Goal: Task Accomplishment & Management: Complete application form

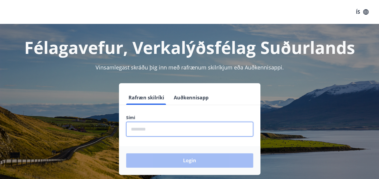
click at [198, 128] on input "phone" at bounding box center [189, 129] width 127 height 15
type input "********"
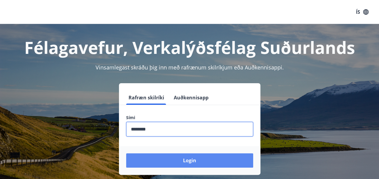
click at [186, 157] on button "Login" at bounding box center [189, 160] width 127 height 14
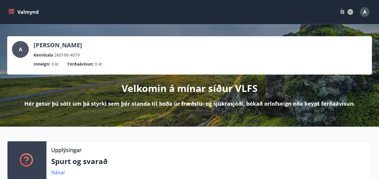
click at [340, 11] on button "ÍS" at bounding box center [346, 12] width 19 height 11
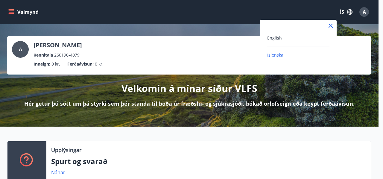
click at [291, 39] on div "English" at bounding box center [298, 37] width 62 height 7
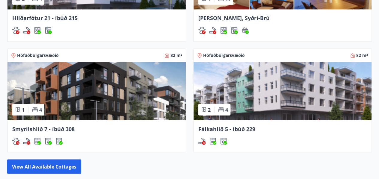
scroll to position [499, 0]
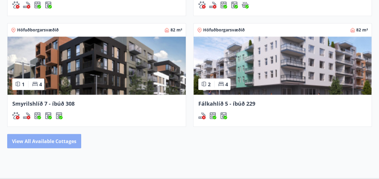
click at [68, 137] on button "View all available cottages" at bounding box center [44, 141] width 74 height 14
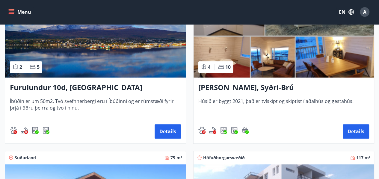
scroll to position [144, 0]
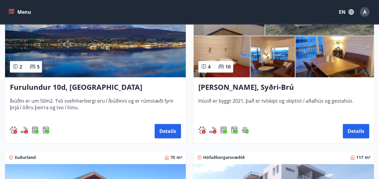
click at [293, 123] on div "Lyngbrekka, Syðri-Brú Húsið er byggt 2021, það er tvískipt og skiptist í aðalhú…" at bounding box center [283, 110] width 181 height 66
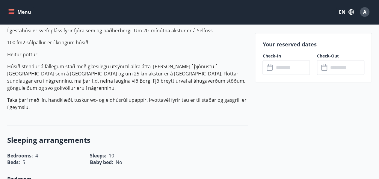
scroll to position [189, 0]
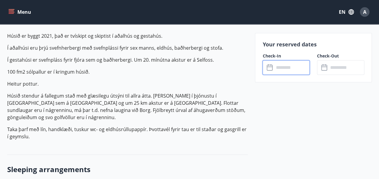
click at [293, 68] on input "text" at bounding box center [292, 67] width 36 height 15
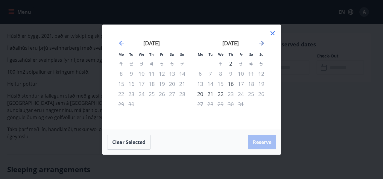
click at [264, 44] on icon "Move forward to switch to the next month." at bounding box center [261, 43] width 7 height 7
click at [262, 43] on icon "Move forward to switch to the next month." at bounding box center [261, 43] width 5 height 5
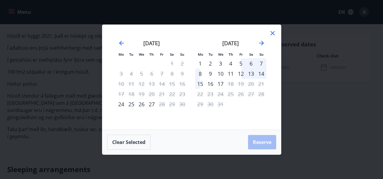
click at [243, 62] on div "5" at bounding box center [241, 63] width 10 height 10
click at [261, 64] on div "7" at bounding box center [261, 63] width 10 height 10
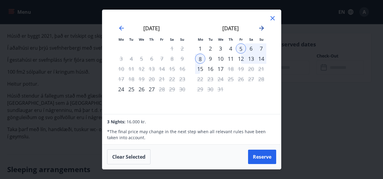
click at [263, 27] on icon "Move forward to switch to the next month." at bounding box center [261, 28] width 5 height 5
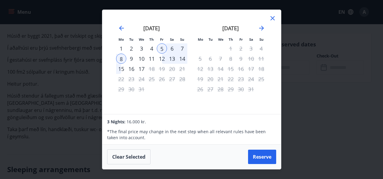
click at [271, 20] on icon at bounding box center [273, 18] width 4 height 4
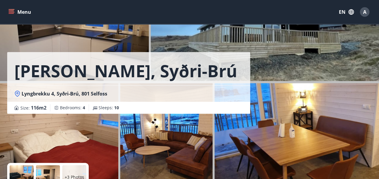
scroll to position [167, 0]
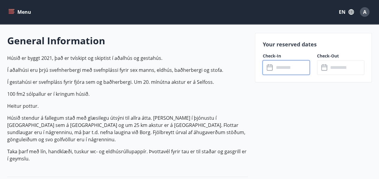
click at [301, 69] on input "text" at bounding box center [292, 67] width 36 height 15
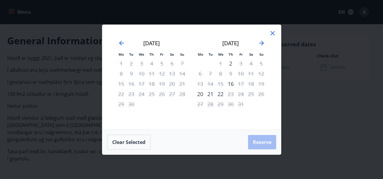
click at [274, 33] on icon at bounding box center [272, 33] width 7 height 7
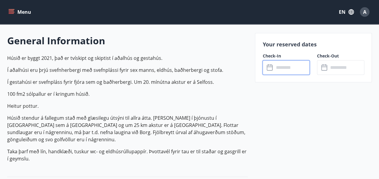
scroll to position [0, 0]
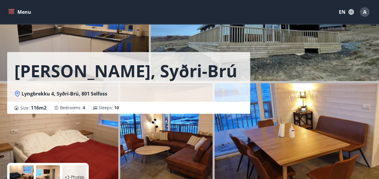
click at [13, 14] on icon "menu" at bounding box center [11, 12] width 6 height 6
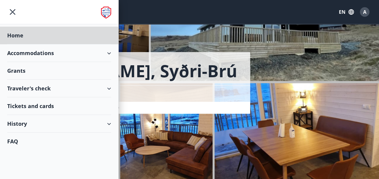
click at [21, 68] on div "Grants" at bounding box center [59, 71] width 104 height 18
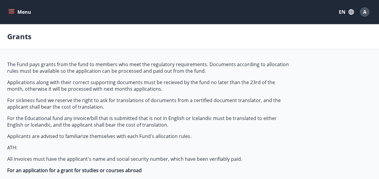
type input "***"
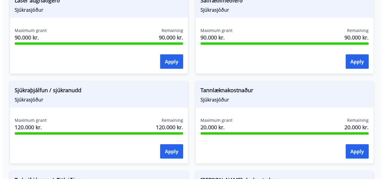
scroll to position [653, 0]
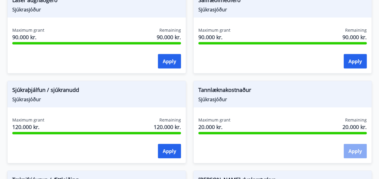
click at [353, 149] on button "Apply" at bounding box center [354, 151] width 23 height 14
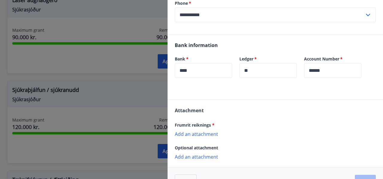
scroll to position [148, 0]
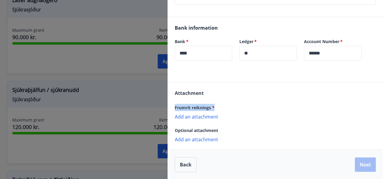
drag, startPoint x: 173, startPoint y: 107, endPoint x: 219, endPoint y: 108, distance: 45.8
click at [219, 108] on div "Attachment Frumrit reiknings * Add an attachment {error_attachment_undefined} O…" at bounding box center [276, 115] width 216 height 67
copy span "Frumrit reiknings *"
click at [275, 110] on div "Frumrit reiknings *" at bounding box center [275, 107] width 201 height 7
click at [201, 116] on p "Add an attachment" at bounding box center [275, 116] width 201 height 6
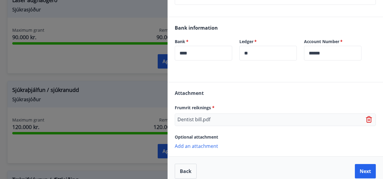
click at [187, 148] on p "Add an attachment" at bounding box center [275, 146] width 201 height 6
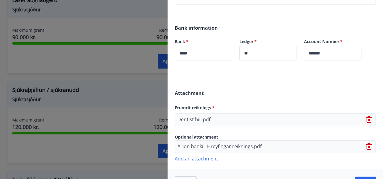
scroll to position [166, 0]
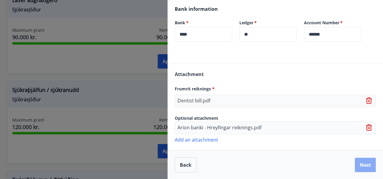
click at [362, 161] on button "Next" at bounding box center [365, 165] width 21 height 14
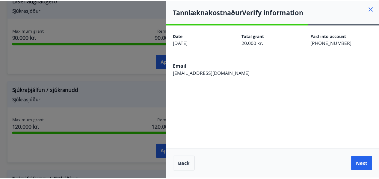
scroll to position [0, 0]
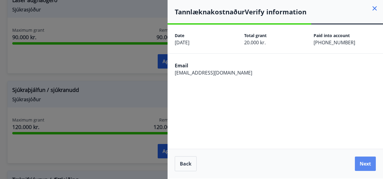
click at [362, 161] on button "Next" at bounding box center [365, 164] width 21 height 14
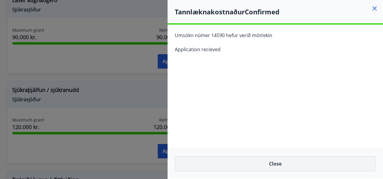
click at [276, 164] on button "Close" at bounding box center [275, 163] width 201 height 15
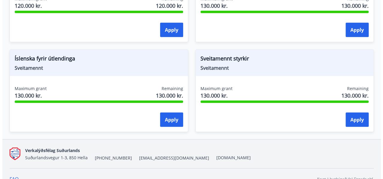
scroll to position [872, 0]
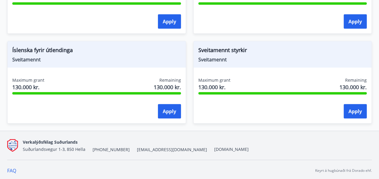
click at [54, 46] on span "Íslenska fyrir útlendinga" at bounding box center [96, 51] width 169 height 10
click at [19, 61] on span "Sveitamennt" at bounding box center [96, 59] width 169 height 7
click at [168, 106] on button "Apply" at bounding box center [169, 111] width 23 height 14
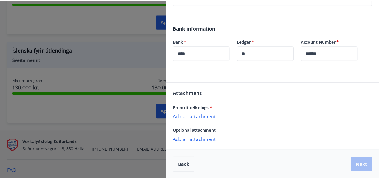
scroll to position [0, 0]
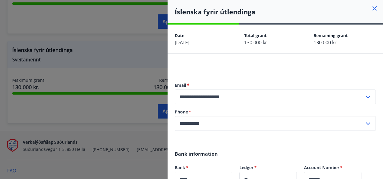
click at [371, 8] on icon at bounding box center [374, 8] width 7 height 7
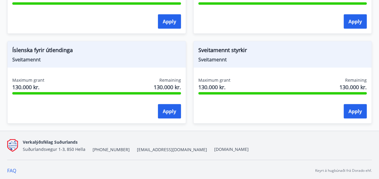
click at [33, 52] on span "Íslenska fyrir útlendinga" at bounding box center [96, 51] width 169 height 10
click at [34, 52] on span "Íslenska fyrir útlendinga" at bounding box center [96, 51] width 169 height 10
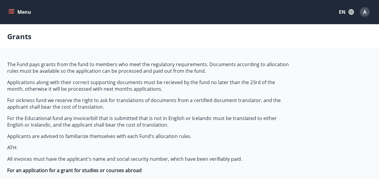
click at [13, 10] on icon "menu" at bounding box center [11, 10] width 5 height 1
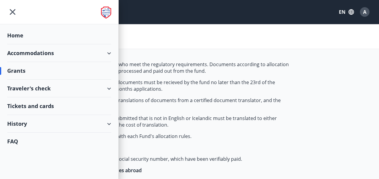
click at [18, 34] on div "Home" at bounding box center [59, 36] width 104 height 18
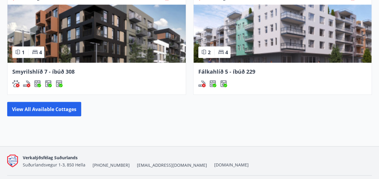
scroll to position [591, 0]
